Goal: Transaction & Acquisition: Purchase product/service

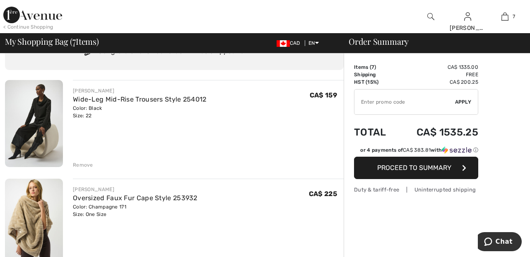
scroll to position [35, 0]
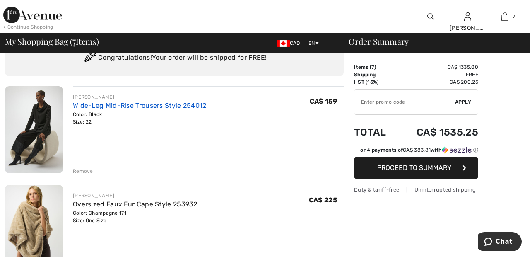
click at [158, 107] on link "Wide-Leg Mid-Rise Trousers Style 254012" at bounding box center [140, 105] width 134 height 8
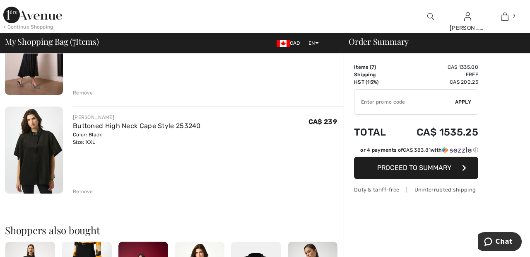
scroll to position [610, 0]
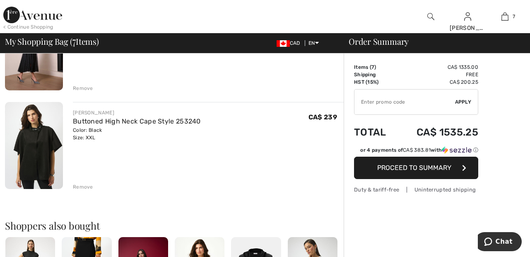
click at [88, 188] on div "Remove" at bounding box center [83, 186] width 20 height 7
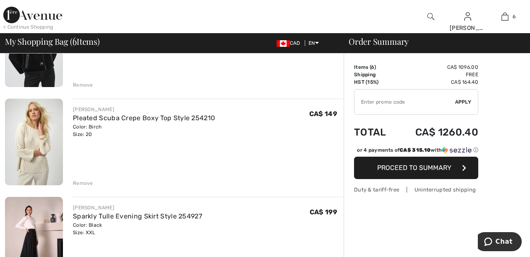
scroll to position [423, 0]
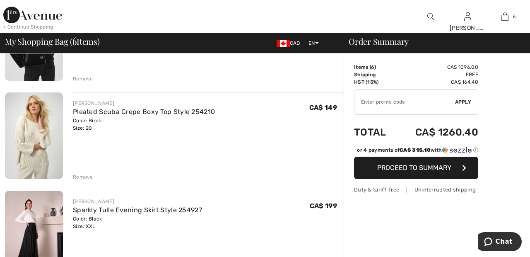
click at [87, 171] on div "[PERSON_NAME] Pleated Scuba Crepe Boxy Top Style 254210 Color: Birch Size: 20 F…" at bounding box center [208, 136] width 271 height 89
click at [82, 179] on div "Remove" at bounding box center [83, 176] width 20 height 7
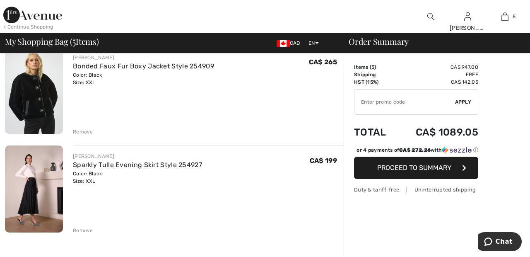
scroll to position [370, 0]
click at [87, 130] on div "Remove" at bounding box center [83, 131] width 20 height 7
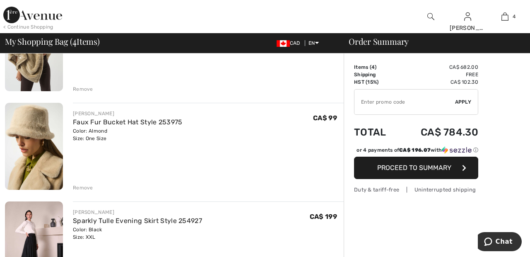
scroll to position [215, 0]
click at [85, 188] on div "Remove" at bounding box center [83, 187] width 20 height 7
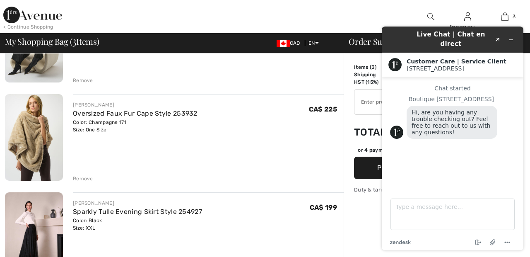
scroll to position [126, 0]
click at [89, 176] on div "Remove" at bounding box center [83, 177] width 20 height 7
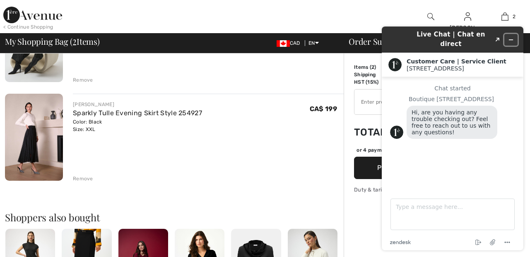
click at [515, 34] on button "Minimize widget" at bounding box center [510, 40] width 13 height 12
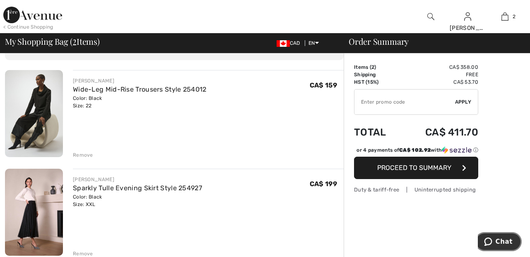
scroll to position [0, 0]
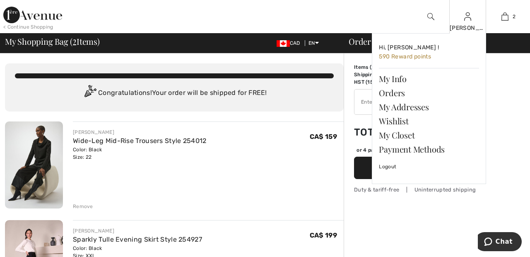
click at [468, 19] on img at bounding box center [467, 17] width 7 height 10
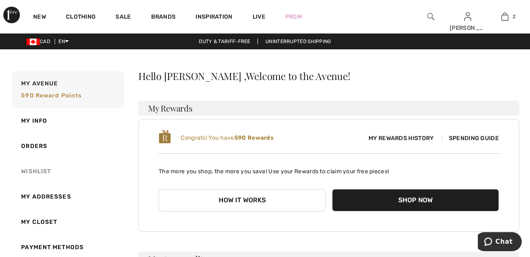
click at [41, 169] on link "Wishlist" at bounding box center [67, 171] width 113 height 25
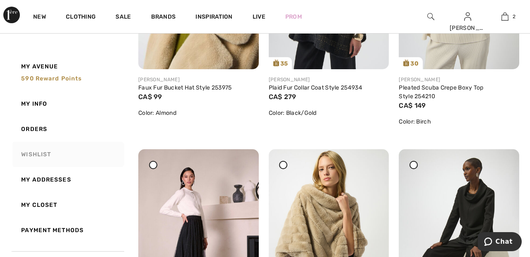
scroll to position [261, 0]
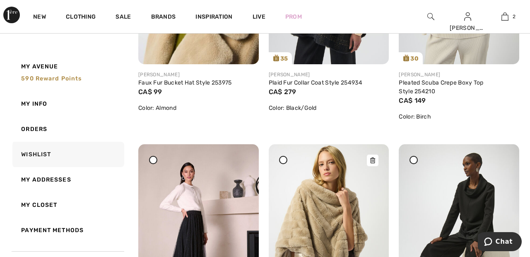
click at [320, 229] on img at bounding box center [329, 234] width 121 height 180
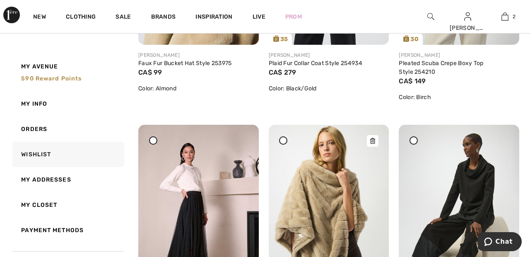
scroll to position [301, 0]
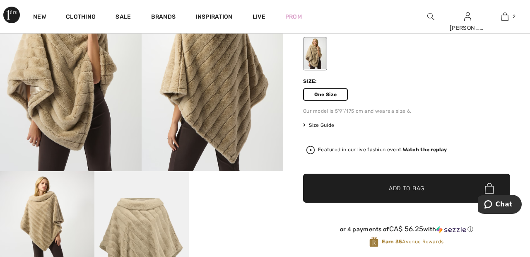
scroll to position [91, 0]
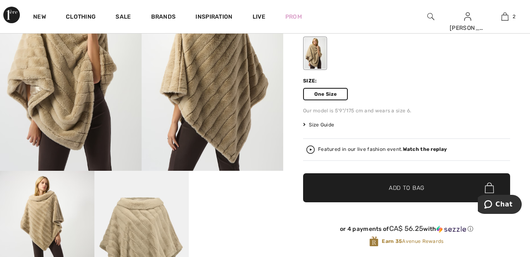
click at [429, 190] on span "✔ Added to Bag Add to Bag" at bounding box center [406, 187] width 207 height 29
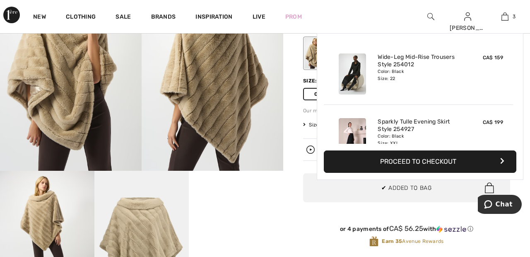
scroll to position [90, 0]
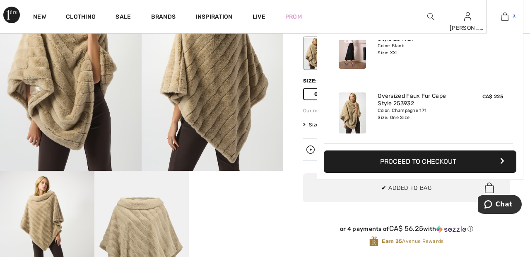
click at [510, 17] on link "3" at bounding box center [505, 17] width 36 height 10
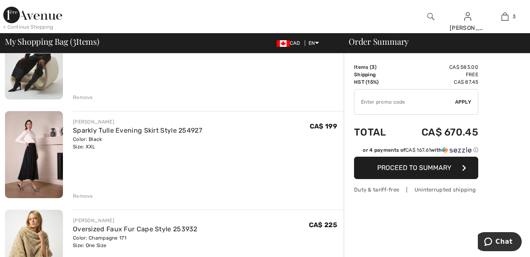
scroll to position [112, 0]
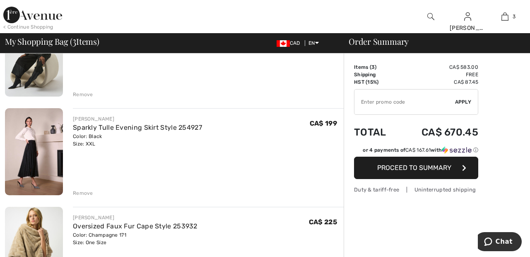
click at [86, 191] on div "Remove" at bounding box center [83, 192] width 20 height 7
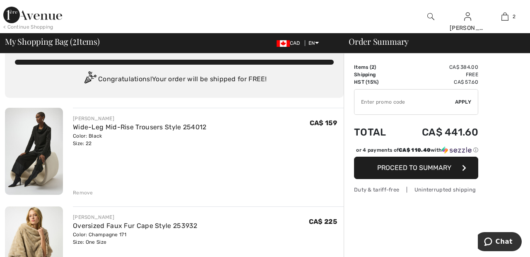
scroll to position [0, 0]
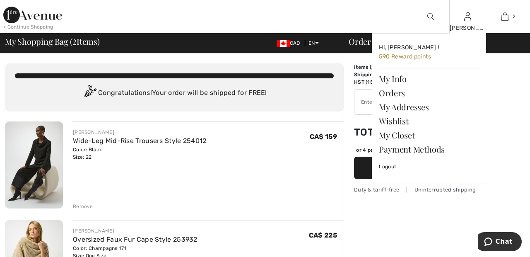
click at [468, 21] on img at bounding box center [467, 17] width 7 height 10
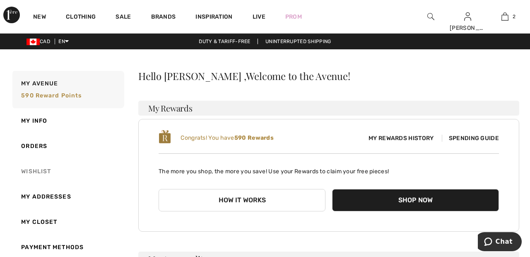
click at [44, 173] on link "Wishlist" at bounding box center [67, 171] width 113 height 25
